Goal: Task Accomplishment & Management: Use online tool/utility

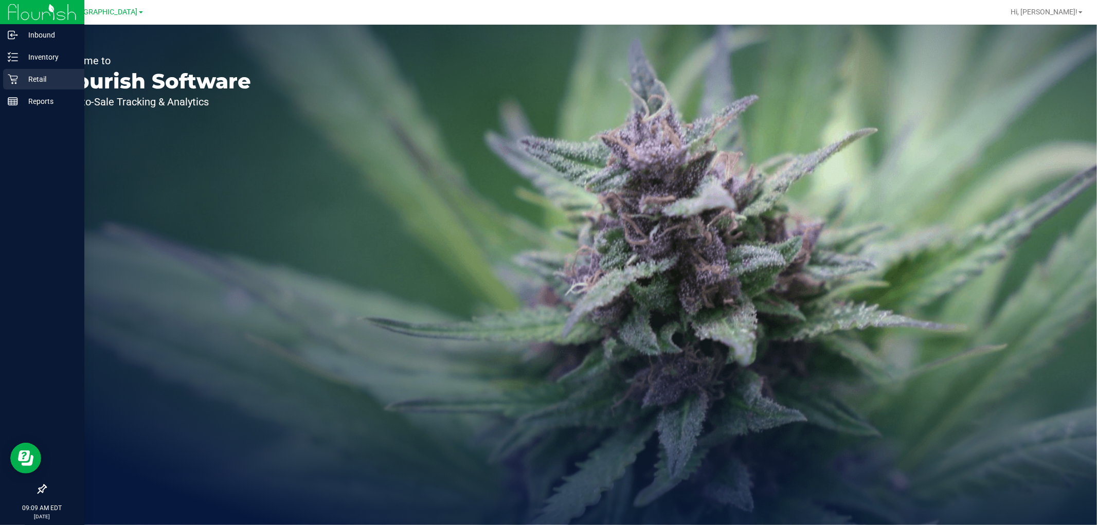
click at [18, 75] on p "Retail" at bounding box center [49, 79] width 62 height 12
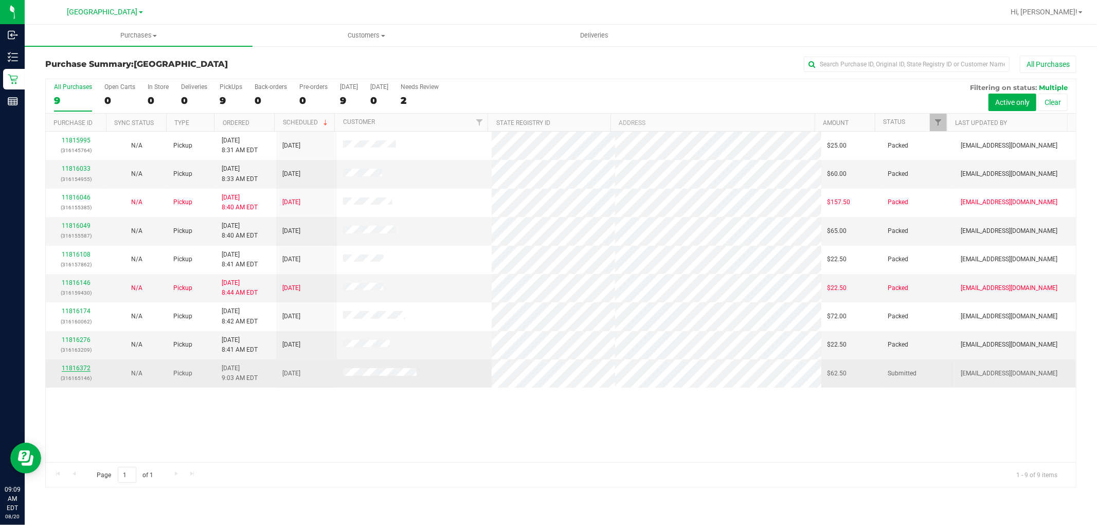
click at [80, 368] on link "11816372" at bounding box center [76, 368] width 29 height 7
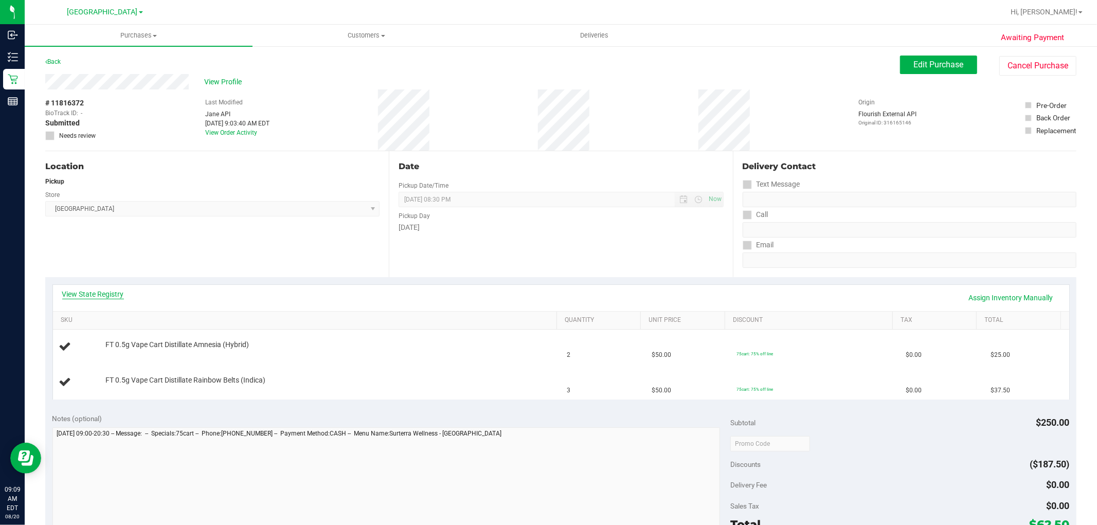
click at [95, 291] on link "View State Registry" at bounding box center [93, 294] width 62 height 10
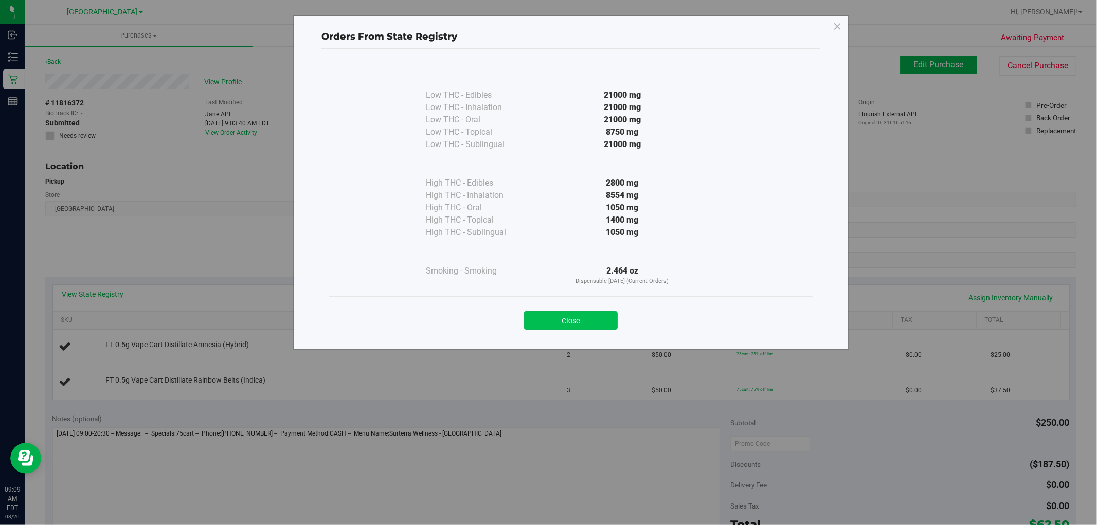
click at [572, 321] on button "Close" at bounding box center [571, 320] width 94 height 19
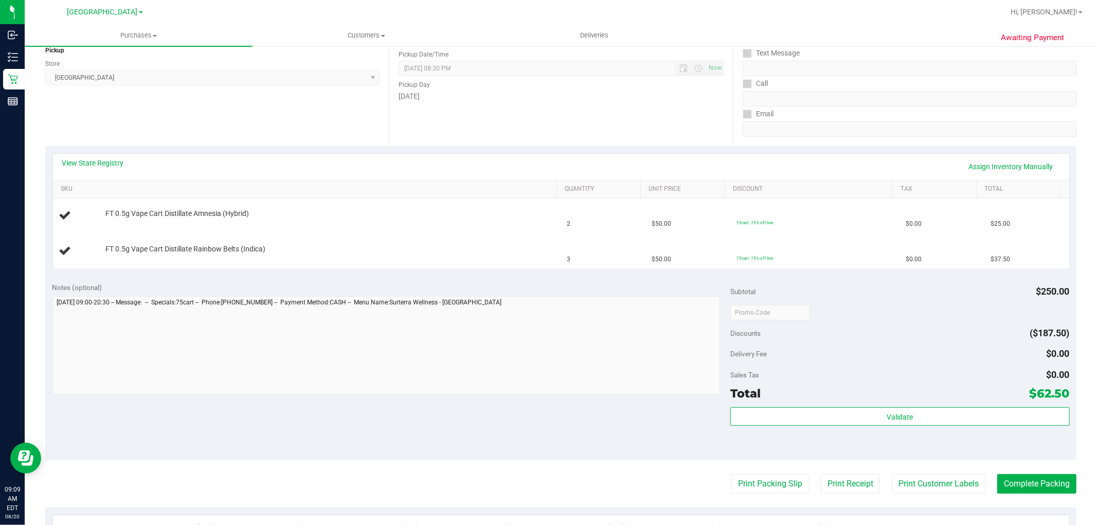
scroll to position [114, 0]
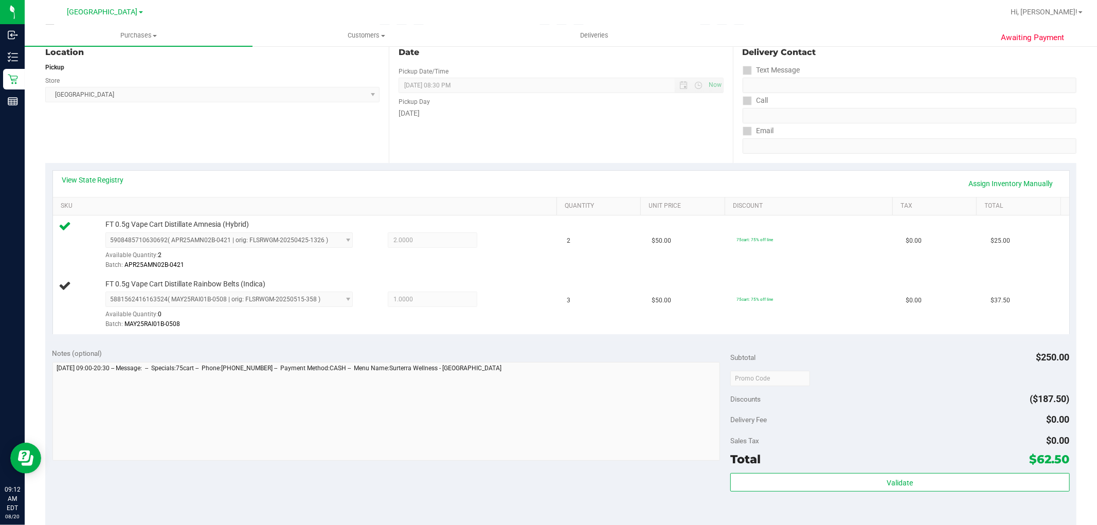
click at [217, 125] on div "Location Pickup Store Deerfield Beach WC Select Store Bonita Springs WC Boynton…" at bounding box center [217, 100] width 344 height 126
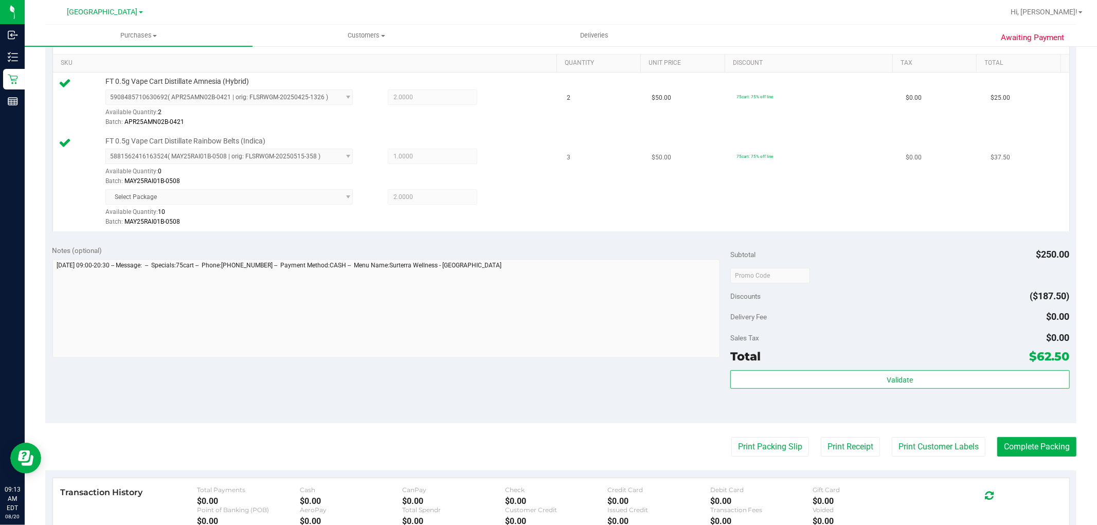
scroll to position [417, 0]
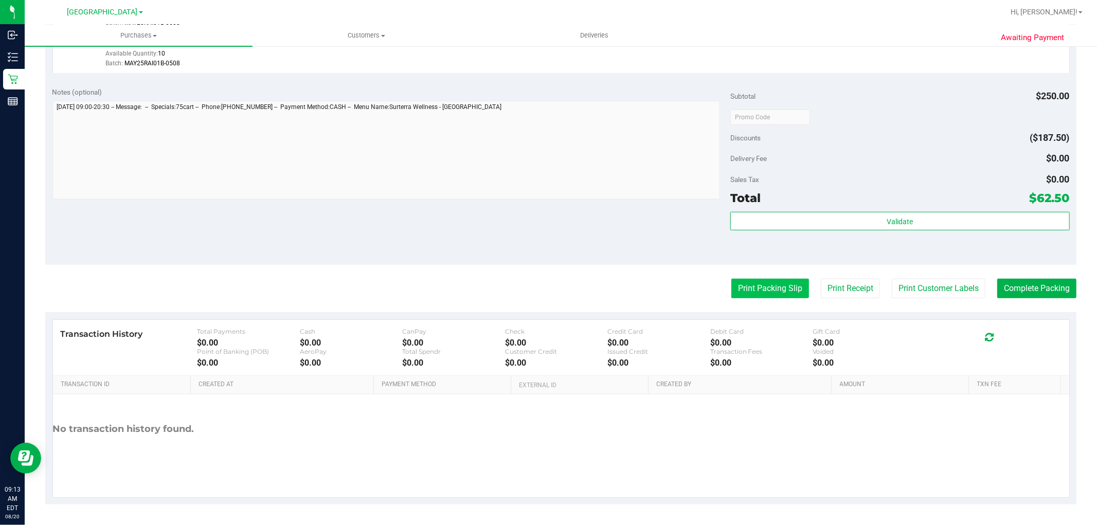
click at [762, 280] on button "Print Packing Slip" at bounding box center [770, 289] width 78 height 20
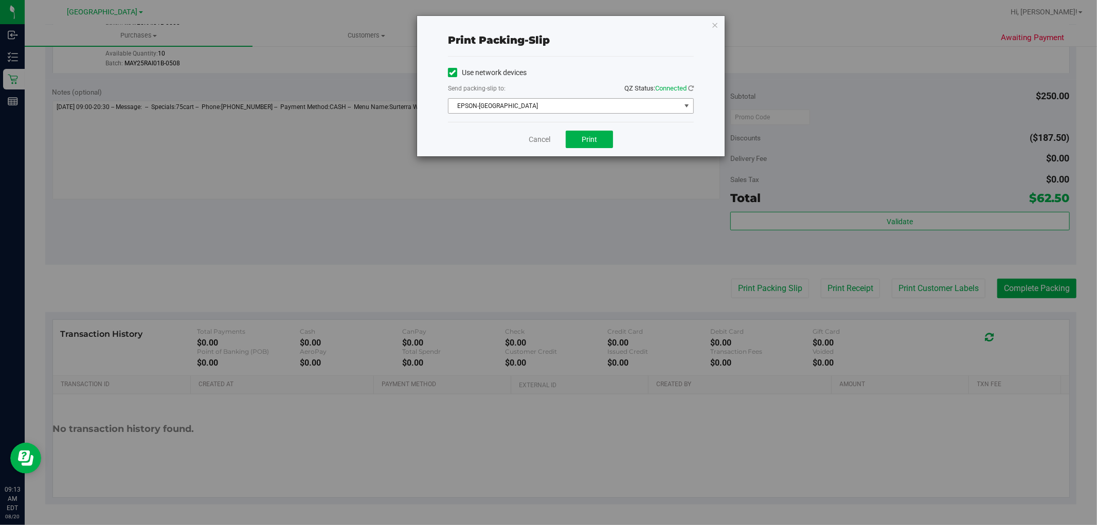
click at [566, 106] on span "EPSON-CYPRUS" at bounding box center [564, 106] width 232 height 14
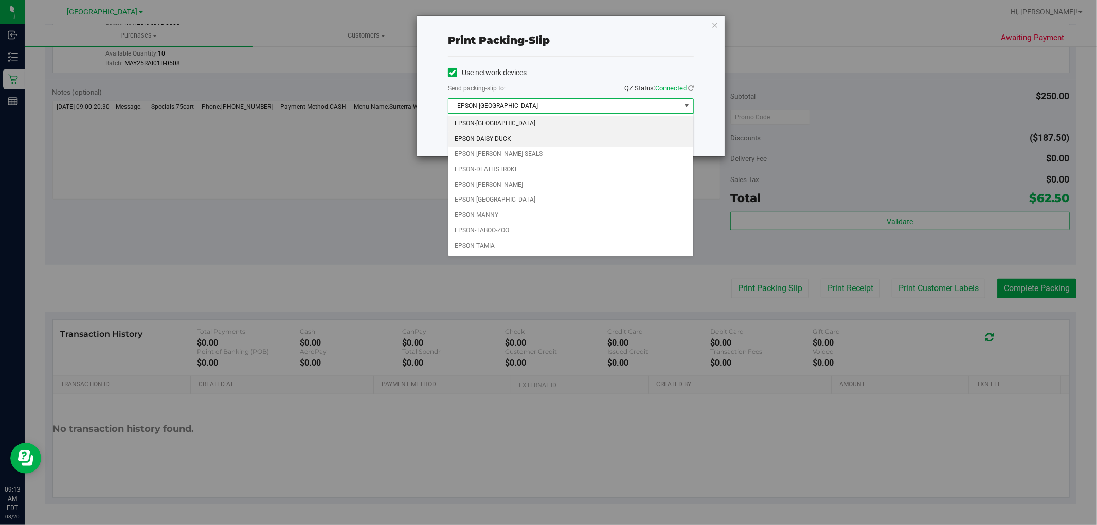
click at [515, 141] on li "EPSON-DAISY-DUCK" at bounding box center [570, 139] width 245 height 15
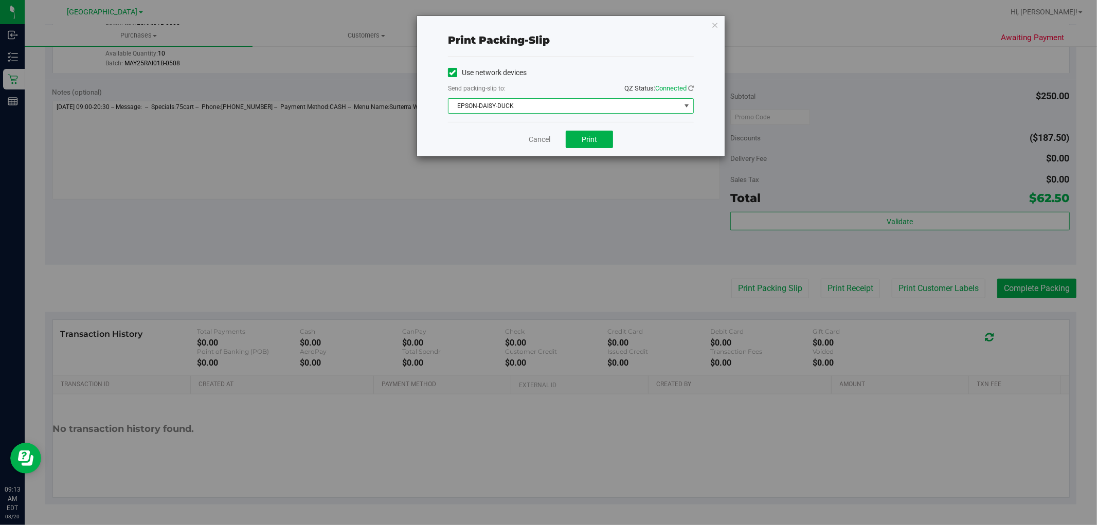
click at [572, 148] on div "Cancel Print" at bounding box center [571, 139] width 246 height 34
click at [601, 137] on button "Print" at bounding box center [589, 139] width 47 height 17
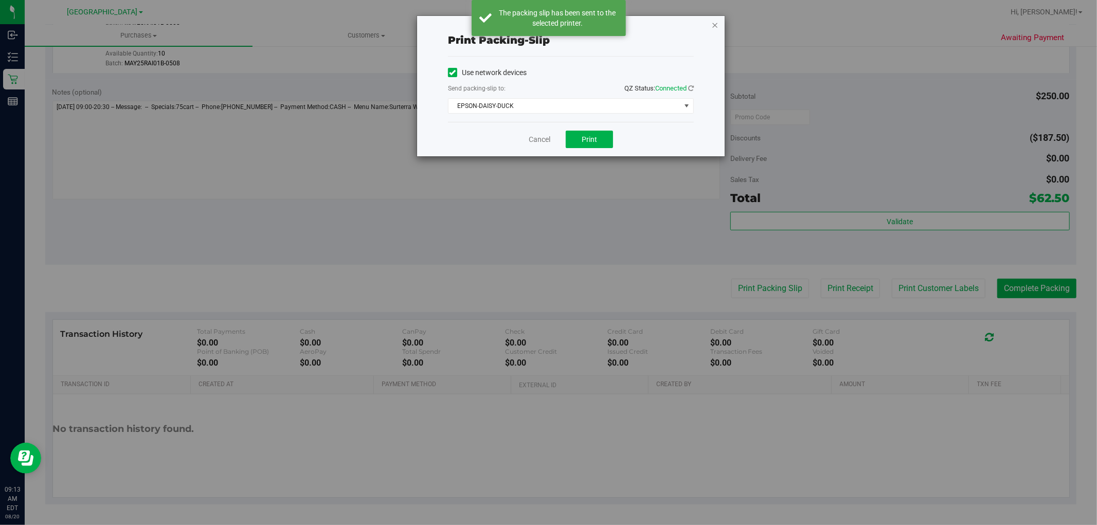
click at [717, 23] on icon "button" at bounding box center [714, 25] width 7 height 12
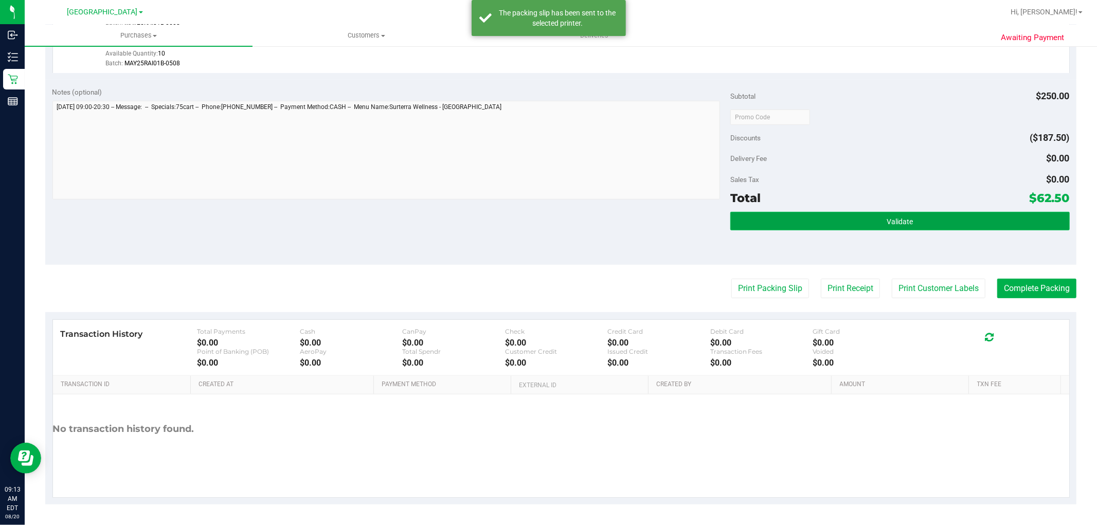
click at [804, 223] on button "Validate" at bounding box center [899, 221] width 339 height 19
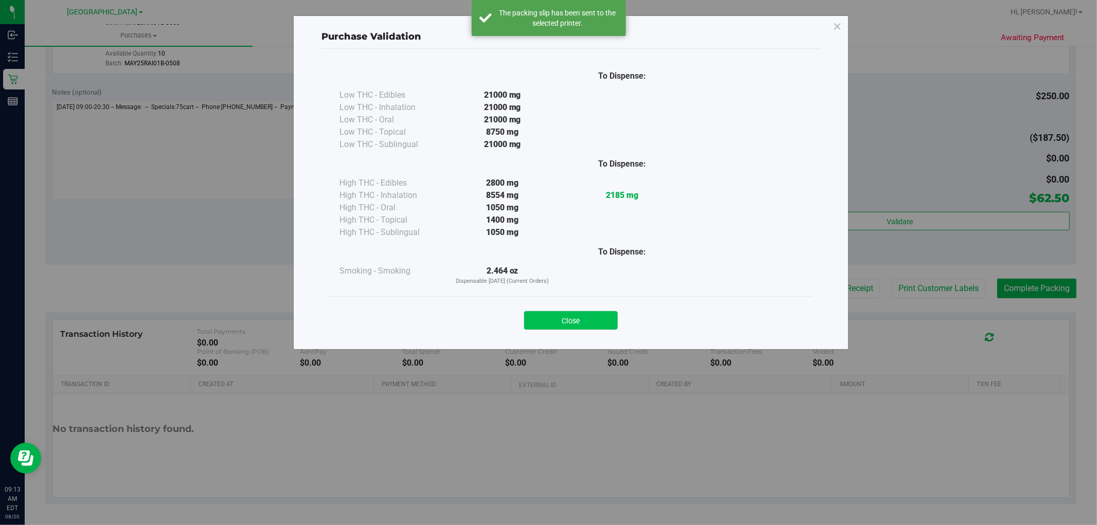
click at [580, 319] on button "Close" at bounding box center [571, 320] width 94 height 19
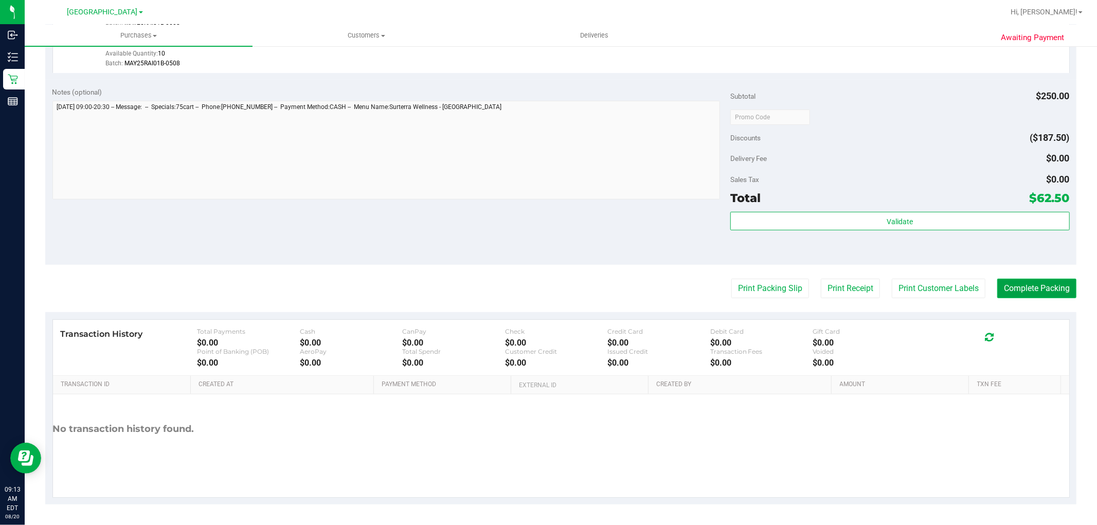
click at [1001, 284] on button "Complete Packing" at bounding box center [1036, 289] width 79 height 20
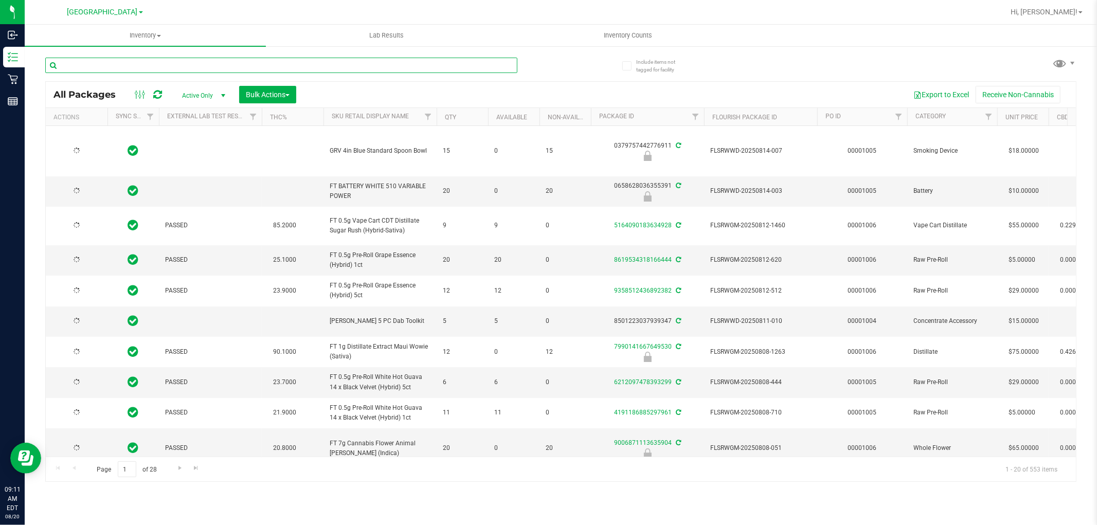
click at [192, 59] on input "text" at bounding box center [281, 65] width 472 height 15
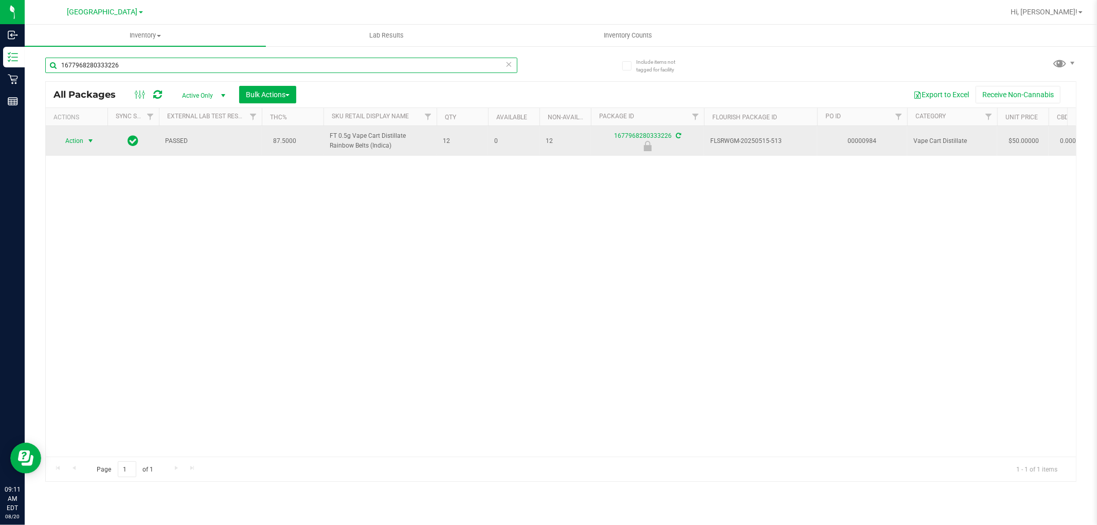
type input "1677968280333226"
click at [75, 142] on span "Action" at bounding box center [70, 141] width 28 height 14
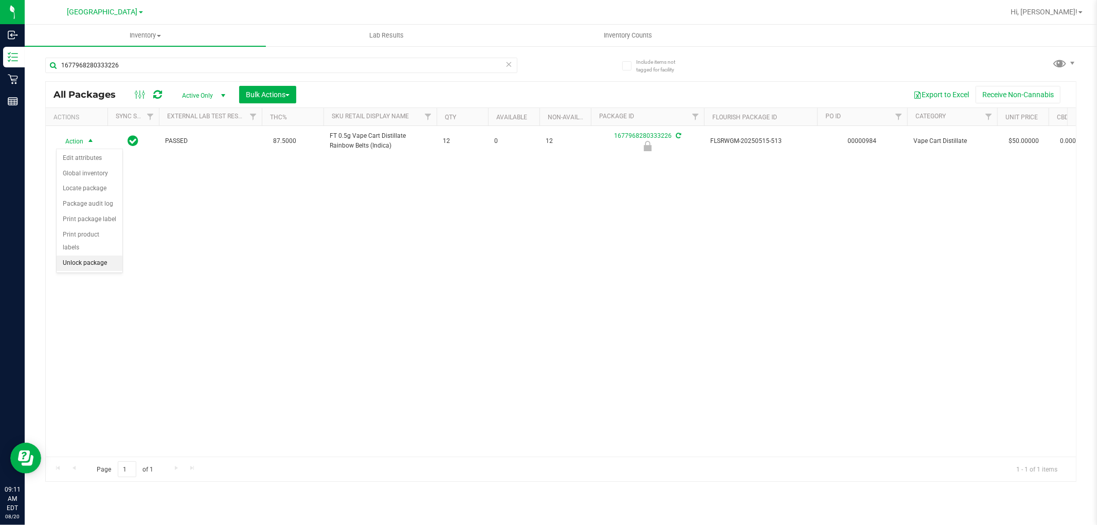
click at [84, 269] on li "Unlock package" at bounding box center [90, 263] width 66 height 15
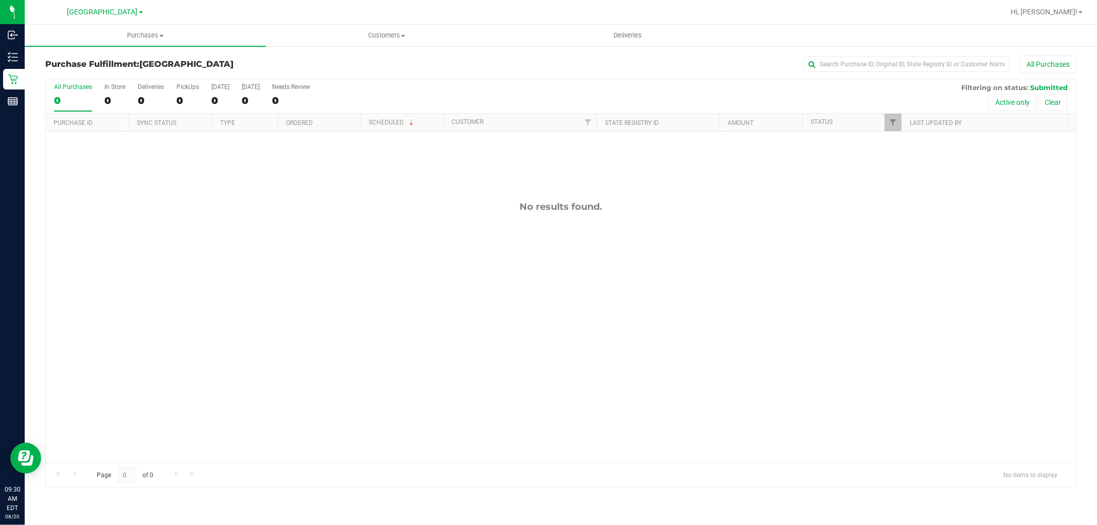
drag, startPoint x: 6, startPoint y: 12, endPoint x: 558, endPoint y: 547, distance: 769.5
click at [201, 91] on div "All Purchases 0 In Store 0 Deliveries 0 PickUps 0 [DATE] 0 [DATE] 0 Needs Revie…" at bounding box center [561, 96] width 1030 height 34
click at [188, 88] on div "PickUps" at bounding box center [187, 86] width 23 height 7
click at [0, 0] on input "PickUps 0" at bounding box center [0, 0] width 0 height 0
